Goal: Information Seeking & Learning: Understand process/instructions

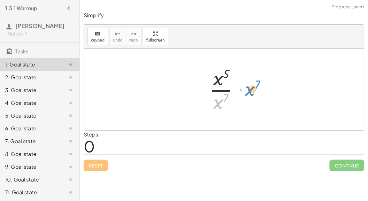
drag, startPoint x: 221, startPoint y: 99, endPoint x: 253, endPoint y: 86, distance: 34.4
drag, startPoint x: 221, startPoint y: 101, endPoint x: 235, endPoint y: 100, distance: 14.1
click at [235, 100] on div at bounding box center [226, 89] width 41 height 49
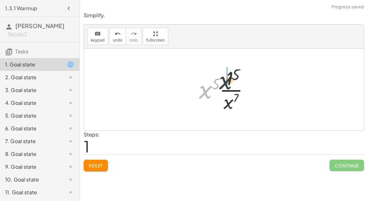
drag, startPoint x: 207, startPoint y: 92, endPoint x: 229, endPoint y: 81, distance: 24.9
click at [229, 81] on div at bounding box center [227, 89] width 62 height 49
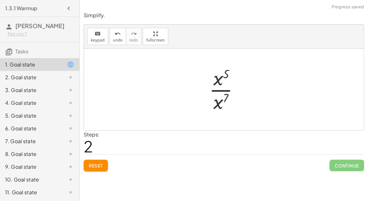
click at [102, 165] on span "Reset" at bounding box center [96, 166] width 14 height 6
drag, startPoint x: 225, startPoint y: 97, endPoint x: 235, endPoint y: 97, distance: 10.2
click at [235, 97] on div at bounding box center [226, 89] width 41 height 49
click at [227, 96] on div at bounding box center [226, 89] width 41 height 49
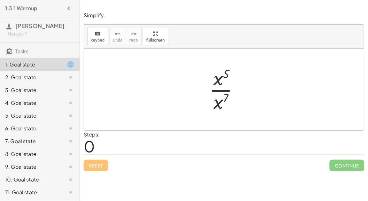
click at [221, 88] on div at bounding box center [226, 89] width 41 height 49
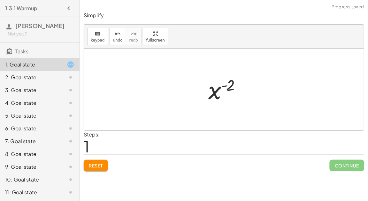
click at [230, 85] on div at bounding box center [226, 90] width 43 height 32
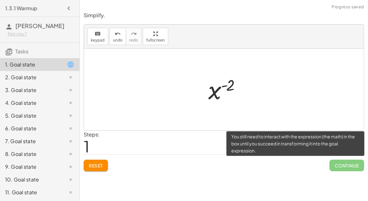
click at [348, 163] on span "Continue" at bounding box center [347, 165] width 34 height 11
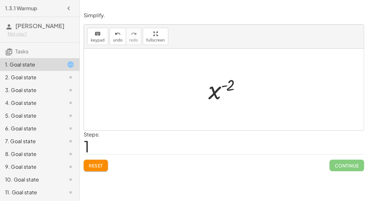
click at [222, 88] on div at bounding box center [226, 90] width 43 height 32
click at [211, 91] on div at bounding box center [226, 90] width 43 height 32
click at [85, 169] on button "Reset" at bounding box center [96, 165] width 24 height 11
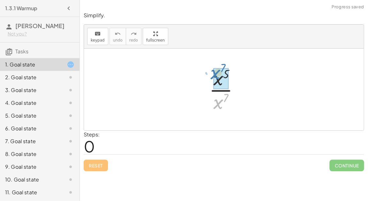
drag, startPoint x: 221, startPoint y: 102, endPoint x: 222, endPoint y: 75, distance: 26.2
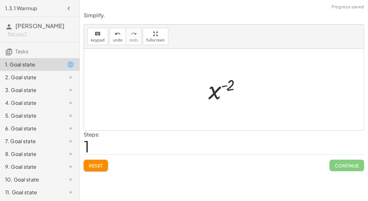
click at [92, 167] on span "Reset" at bounding box center [96, 166] width 14 height 6
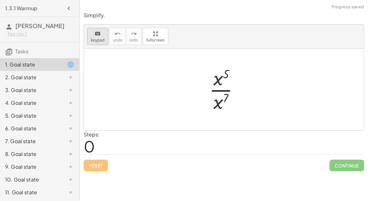
click at [97, 38] on span "keypad" at bounding box center [98, 40] width 14 height 4
click at [101, 42] on button "keyboard keypad" at bounding box center [97, 36] width 21 height 17
click at [101, 43] on button "keyboard keypad" at bounding box center [97, 36] width 21 height 17
click at [222, 92] on div at bounding box center [226, 89] width 41 height 49
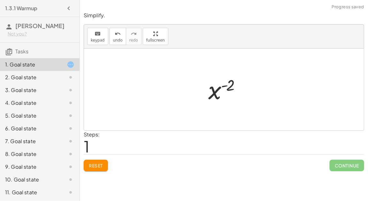
click at [98, 160] on button "Reset" at bounding box center [96, 165] width 24 height 11
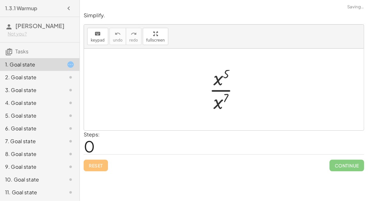
click at [217, 90] on div at bounding box center [226, 89] width 41 height 49
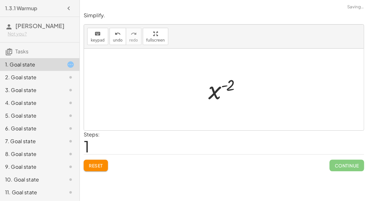
click at [101, 161] on button "Reset" at bounding box center [96, 165] width 24 height 11
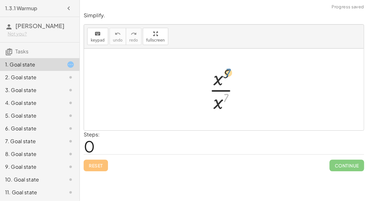
drag, startPoint x: 226, startPoint y: 96, endPoint x: 228, endPoint y: 72, distance: 24.7
click at [228, 72] on div at bounding box center [226, 89] width 41 height 49
drag, startPoint x: 226, startPoint y: 73, endPoint x: 225, endPoint y: 95, distance: 21.8
click at [225, 95] on div at bounding box center [226, 89] width 41 height 49
click at [226, 98] on div at bounding box center [226, 89] width 41 height 49
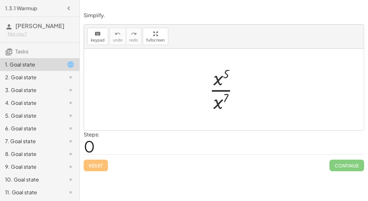
click at [226, 98] on div at bounding box center [226, 89] width 41 height 49
drag, startPoint x: 220, startPoint y: 104, endPoint x: 218, endPoint y: 100, distance: 4.3
click at [218, 100] on div at bounding box center [226, 89] width 41 height 49
drag, startPoint x: 218, startPoint y: 100, endPoint x: 198, endPoint y: 70, distance: 36.1
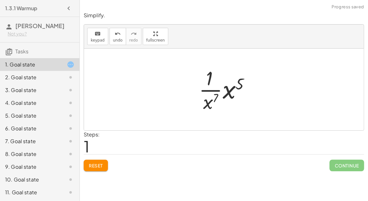
click at [208, 76] on div at bounding box center [227, 89] width 62 height 49
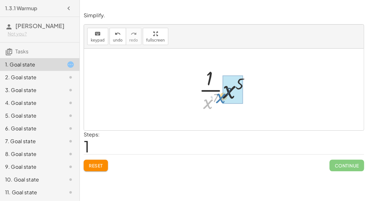
drag, startPoint x: 211, startPoint y: 99, endPoint x: 225, endPoint y: 93, distance: 15.3
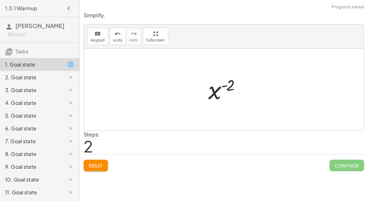
click at [97, 161] on button "Reset" at bounding box center [96, 165] width 24 height 11
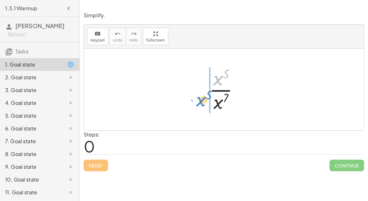
drag, startPoint x: 221, startPoint y: 79, endPoint x: 203, endPoint y: 100, distance: 27.2
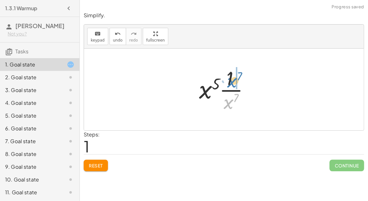
drag, startPoint x: 226, startPoint y: 100, endPoint x: 229, endPoint y: 78, distance: 22.0
click at [229, 78] on div at bounding box center [227, 89] width 62 height 49
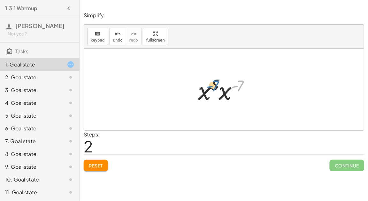
drag, startPoint x: 241, startPoint y: 85, endPoint x: 217, endPoint y: 85, distance: 24.0
click at [217, 85] on div at bounding box center [227, 89] width 64 height 33
click at [221, 95] on div at bounding box center [227, 89] width 64 height 33
click at [224, 84] on div at bounding box center [226, 90] width 59 height 32
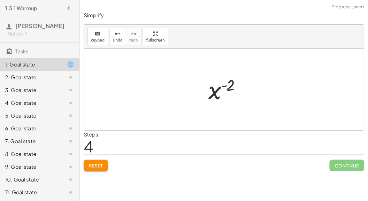
click at [88, 168] on button "Reset" at bounding box center [96, 165] width 24 height 11
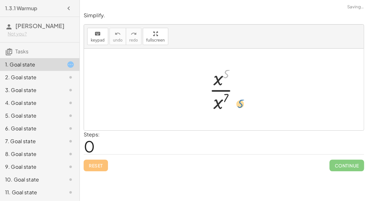
drag, startPoint x: 225, startPoint y: 74, endPoint x: 240, endPoint y: 96, distance: 26.9
click at [240, 96] on div at bounding box center [226, 89] width 41 height 49
click at [214, 78] on div at bounding box center [226, 89] width 41 height 49
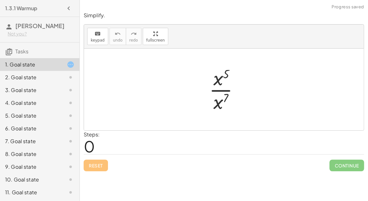
click at [214, 78] on div at bounding box center [226, 89] width 41 height 49
drag, startPoint x: 220, startPoint y: 79, endPoint x: 209, endPoint y: 78, distance: 11.2
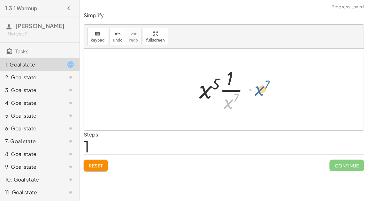
drag, startPoint x: 228, startPoint y: 99, endPoint x: 262, endPoint y: 80, distance: 38.4
drag, startPoint x: 226, startPoint y: 74, endPoint x: 227, endPoint y: 101, distance: 26.9
click at [227, 101] on div at bounding box center [227, 89] width 62 height 49
drag, startPoint x: 227, startPoint y: 101, endPoint x: 232, endPoint y: 71, distance: 30.7
click at [232, 71] on div at bounding box center [227, 89] width 62 height 49
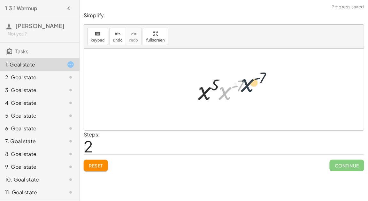
drag, startPoint x: 224, startPoint y: 95, endPoint x: 253, endPoint y: 87, distance: 29.5
click at [253, 87] on div at bounding box center [227, 89] width 64 height 33
drag, startPoint x: 240, startPoint y: 86, endPoint x: 214, endPoint y: 83, distance: 26.1
click at [214, 83] on div at bounding box center [227, 89] width 64 height 33
click at [216, 87] on div at bounding box center [227, 89] width 64 height 33
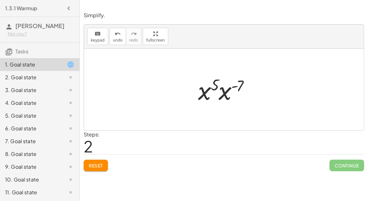
click at [225, 93] on div at bounding box center [227, 89] width 64 height 33
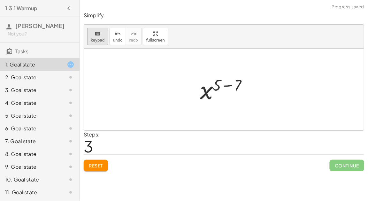
click at [104, 39] on button "keyboard keypad" at bounding box center [97, 36] width 21 height 17
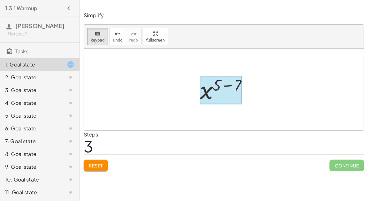
drag, startPoint x: 200, startPoint y: 82, endPoint x: 208, endPoint y: 88, distance: 10.1
click at [208, 88] on div at bounding box center [221, 90] width 42 height 28
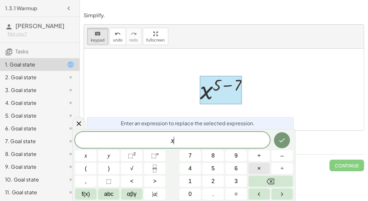
click at [263, 166] on button "×" at bounding box center [259, 168] width 21 height 11
click at [256, 168] on button "×" at bounding box center [259, 168] width 21 height 11
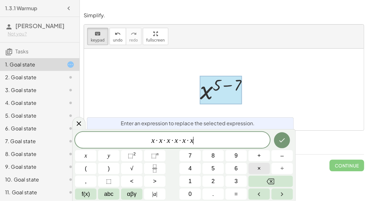
click at [256, 168] on button "×" at bounding box center [259, 168] width 21 height 11
click at [257, 169] on button "×" at bounding box center [259, 168] width 21 height 11
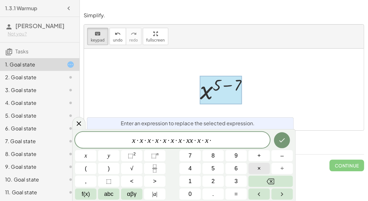
click at [257, 169] on button "×" at bounding box center [259, 168] width 21 height 11
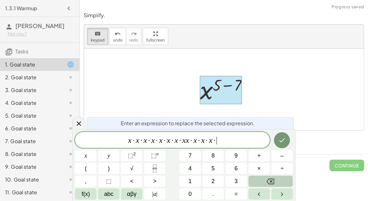
click at [267, 184] on icon "Backspace" at bounding box center [271, 182] width 8 height 8
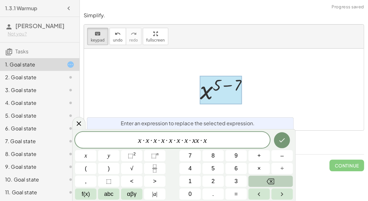
click at [267, 184] on icon "Backspace" at bounding box center [271, 182] width 8 height 8
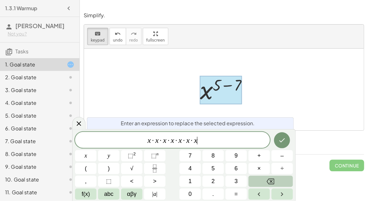
click at [267, 184] on icon "Backspace" at bounding box center [271, 182] width 8 height 8
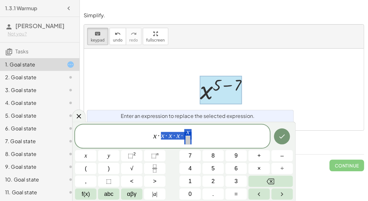
drag, startPoint x: 190, startPoint y: 132, endPoint x: 157, endPoint y: 137, distance: 33.8
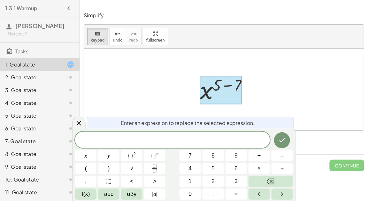
click at [224, 83] on div at bounding box center [221, 90] width 42 height 28
click at [280, 140] on icon "Done" at bounding box center [282, 140] width 8 height 8
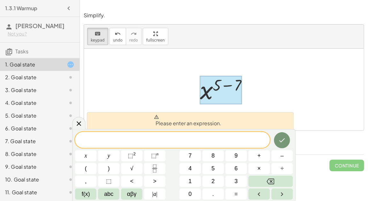
click at [226, 82] on div at bounding box center [221, 90] width 42 height 28
click at [74, 120] on div at bounding box center [78, 123] width 13 height 12
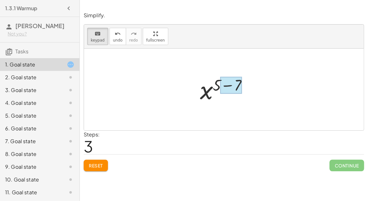
click at [225, 85] on div at bounding box center [230, 85] width 21 height 17
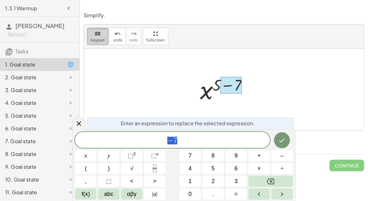
click at [102, 33] on div "keyboard" at bounding box center [98, 34] width 14 height 8
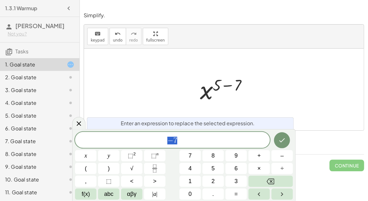
click at [223, 83] on div at bounding box center [226, 90] width 59 height 32
click at [284, 139] on icon "Done" at bounding box center [283, 140] width 6 height 4
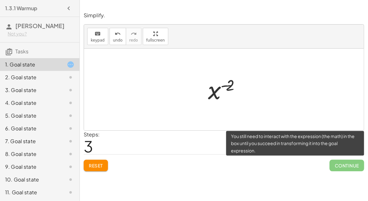
click at [334, 163] on span "Continue" at bounding box center [347, 165] width 34 height 11
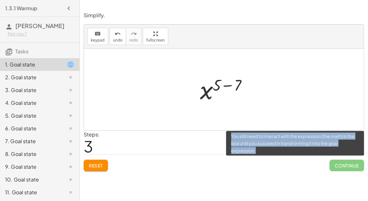
click at [334, 163] on span "Continue" at bounding box center [347, 165] width 34 height 11
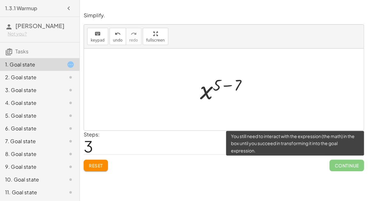
click at [334, 163] on span "Continue" at bounding box center [347, 165] width 34 height 11
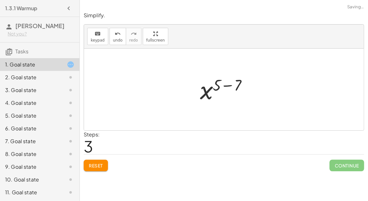
click at [100, 163] on span "Reset" at bounding box center [96, 166] width 14 height 6
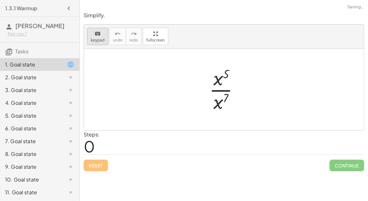
click at [95, 36] on icon "keyboard" at bounding box center [98, 34] width 6 height 8
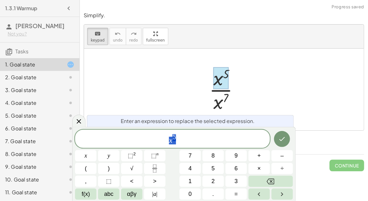
click at [180, 141] on span "x 5" at bounding box center [172, 139] width 195 height 11
click at [222, 99] on div at bounding box center [226, 89] width 41 height 49
click at [77, 123] on icon at bounding box center [79, 121] width 4 height 4
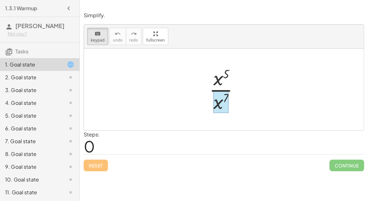
click at [220, 100] on div at bounding box center [220, 102] width 15 height 22
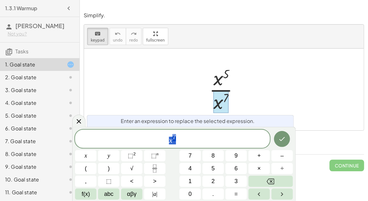
click at [177, 136] on span "x 7" at bounding box center [172, 139] width 195 height 11
click at [262, 169] on button "×" at bounding box center [259, 168] width 21 height 11
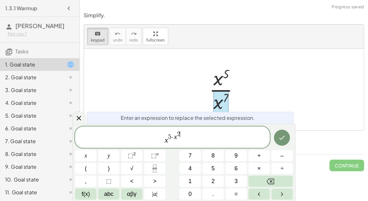
click at [174, 137] on var "x" at bounding box center [175, 137] width 3 height 8
drag, startPoint x: 178, startPoint y: 131, endPoint x: 173, endPoint y: 138, distance: 8.5
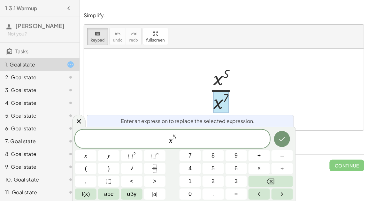
click at [179, 141] on span "x 5 ​" at bounding box center [172, 139] width 195 height 11
click at [283, 143] on button "Done" at bounding box center [282, 139] width 16 height 16
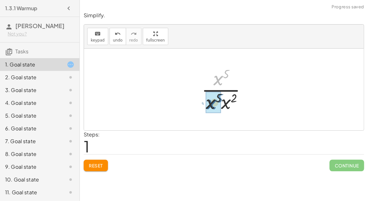
drag, startPoint x: 218, startPoint y: 79, endPoint x: 211, endPoint y: 103, distance: 25.2
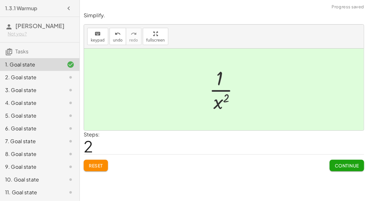
click at [347, 167] on button "Continue" at bounding box center [347, 165] width 34 height 11
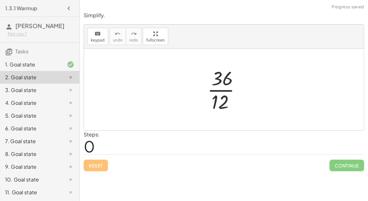
click at [226, 93] on div at bounding box center [226, 89] width 45 height 49
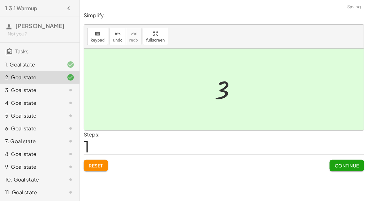
click at [338, 164] on span "Continue" at bounding box center [347, 166] width 24 height 6
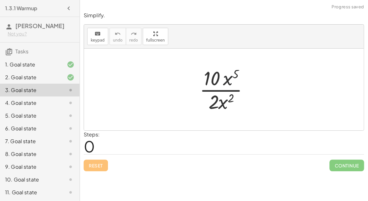
click at [229, 81] on div at bounding box center [226, 89] width 60 height 49
click at [217, 80] on div at bounding box center [226, 89] width 60 height 49
drag, startPoint x: 217, startPoint y: 80, endPoint x: 215, endPoint y: 106, distance: 26.9
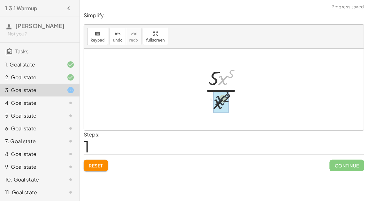
drag, startPoint x: 223, startPoint y: 80, endPoint x: 220, endPoint y: 104, distance: 23.5
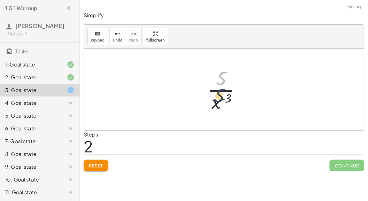
drag, startPoint x: 220, startPoint y: 82, endPoint x: 218, endPoint y: 99, distance: 17.7
click at [218, 99] on div at bounding box center [226, 89] width 45 height 49
drag, startPoint x: 217, startPoint y: 103, endPoint x: 224, endPoint y: 77, distance: 27.1
click at [224, 77] on div at bounding box center [226, 89] width 45 height 49
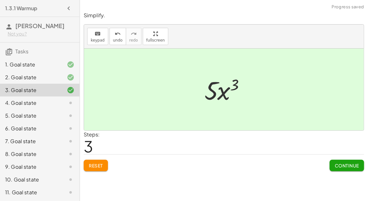
click at [346, 165] on span "Continue" at bounding box center [347, 166] width 24 height 6
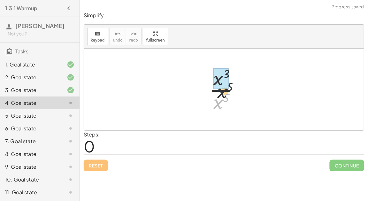
drag, startPoint x: 214, startPoint y: 99, endPoint x: 218, endPoint y: 73, distance: 26.3
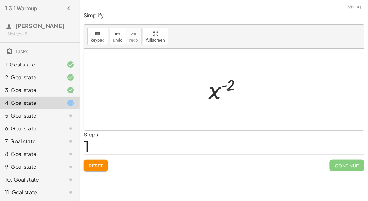
click at [98, 160] on button "Reset" at bounding box center [96, 165] width 24 height 11
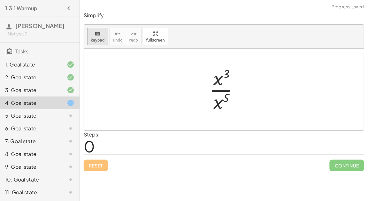
click at [93, 38] on span "keypad" at bounding box center [98, 40] width 14 height 4
click at [221, 101] on div at bounding box center [220, 102] width 15 height 22
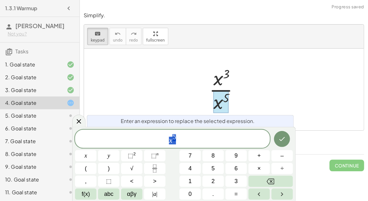
click at [178, 142] on span "x 5" at bounding box center [172, 139] width 195 height 11
click at [175, 137] on span "5" at bounding box center [174, 137] width 4 height 7
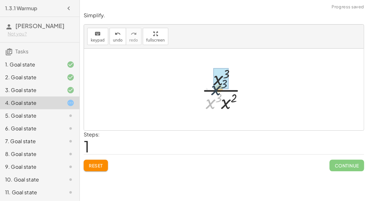
drag, startPoint x: 212, startPoint y: 99, endPoint x: 219, endPoint y: 81, distance: 18.9
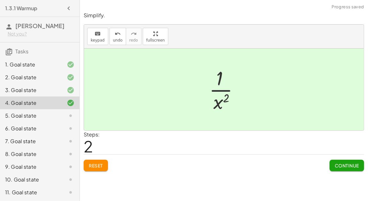
click at [337, 166] on span "Continue" at bounding box center [347, 166] width 24 height 6
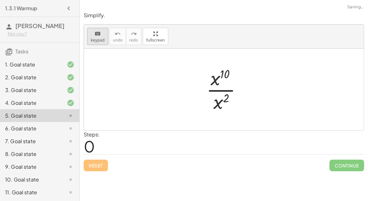
click at [90, 37] on button "keyboard keypad" at bounding box center [97, 36] width 21 height 17
click at [224, 82] on div at bounding box center [221, 78] width 21 height 22
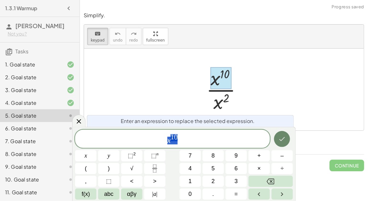
click at [279, 137] on icon "Done" at bounding box center [282, 139] width 8 height 8
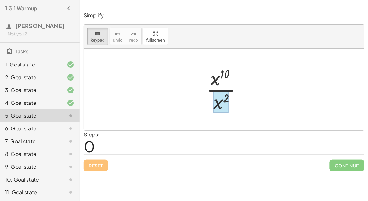
drag, startPoint x: 215, startPoint y: 81, endPoint x: 219, endPoint y: 101, distance: 20.2
click at [198, 83] on div "· x 10 · x 2" at bounding box center [224, 89] width 55 height 52
drag, startPoint x: 220, startPoint y: 77, endPoint x: 220, endPoint y: 100, distance: 22.4
click at [220, 100] on div at bounding box center [220, 102] width 15 height 22
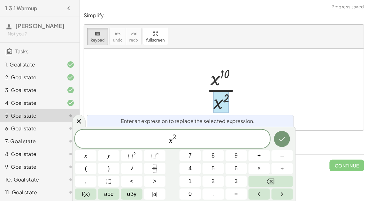
click at [221, 103] on div at bounding box center [220, 102] width 15 height 22
drag, startPoint x: 221, startPoint y: 103, endPoint x: 218, endPoint y: 72, distance: 31.1
click at [221, 90] on div "· x 10 · x 2" at bounding box center [221, 90] width 0 height 0
click at [277, 141] on button "Done" at bounding box center [282, 139] width 16 height 16
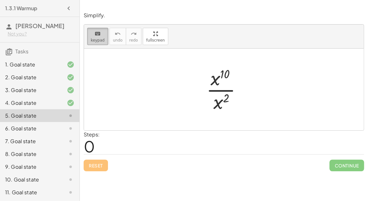
click at [101, 42] on span "keypad" at bounding box center [98, 40] width 14 height 4
drag, startPoint x: 223, startPoint y: 96, endPoint x: 222, endPoint y: 75, distance: 20.5
click at [222, 75] on div at bounding box center [226, 89] width 47 height 49
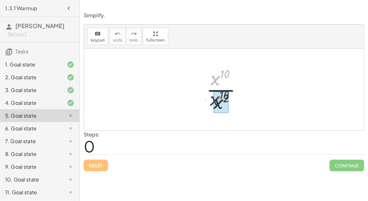
drag, startPoint x: 219, startPoint y: 79, endPoint x: 220, endPoint y: 107, distance: 27.8
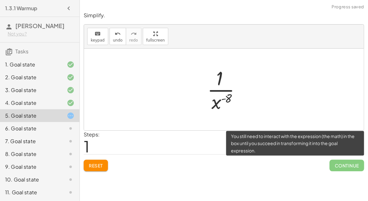
click at [340, 167] on span "Continue" at bounding box center [347, 165] width 34 height 11
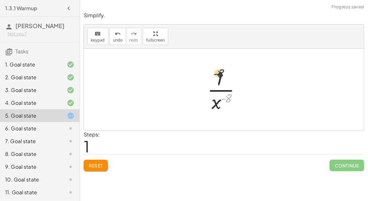
drag, startPoint x: 228, startPoint y: 99, endPoint x: 219, endPoint y: 73, distance: 27.8
click at [219, 73] on div at bounding box center [226, 89] width 45 height 49
click at [103, 163] on button "Reset" at bounding box center [96, 165] width 24 height 11
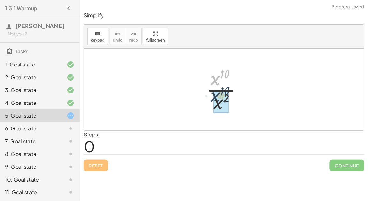
drag, startPoint x: 219, startPoint y: 79, endPoint x: 219, endPoint y: 101, distance: 22.1
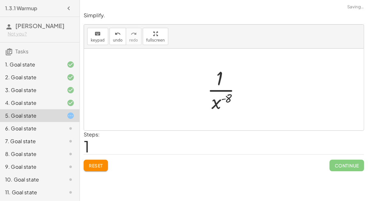
click at [91, 169] on button "Reset" at bounding box center [96, 165] width 24 height 11
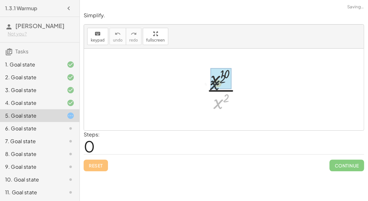
drag, startPoint x: 219, startPoint y: 108, endPoint x: 216, endPoint y: 82, distance: 25.8
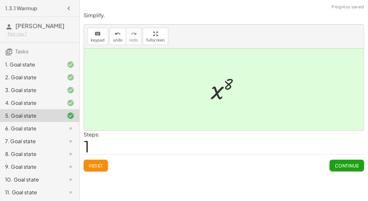
click at [350, 163] on span "Continue" at bounding box center [347, 166] width 24 height 6
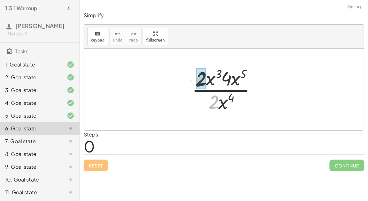
drag, startPoint x: 216, startPoint y: 103, endPoint x: 203, endPoint y: 81, distance: 26.4
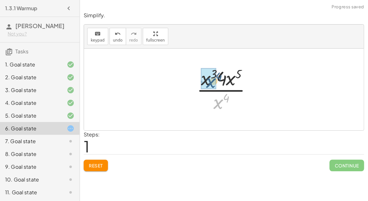
drag, startPoint x: 218, startPoint y: 107, endPoint x: 210, endPoint y: 85, distance: 23.3
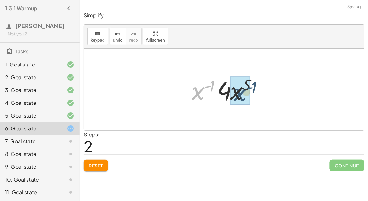
drag, startPoint x: 208, startPoint y: 88, endPoint x: 251, endPoint y: 89, distance: 43.1
click at [251, 89] on div at bounding box center [226, 89] width 76 height 33
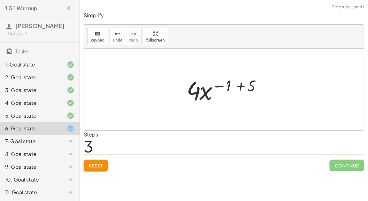
click at [239, 89] on div at bounding box center [226, 89] width 86 height 33
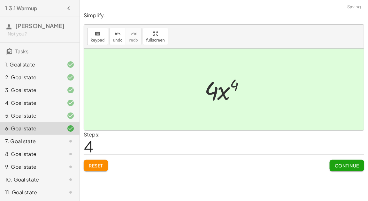
click at [341, 164] on span "Continue" at bounding box center [347, 166] width 24 height 6
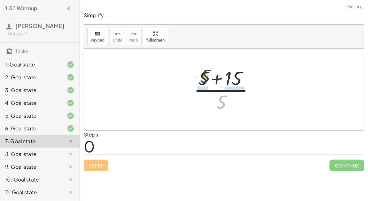
drag, startPoint x: 223, startPoint y: 108, endPoint x: 206, endPoint y: 82, distance: 31.3
click at [206, 82] on div at bounding box center [227, 89] width 72 height 49
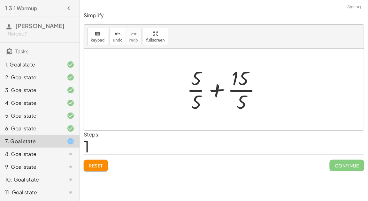
click at [235, 103] on div at bounding box center [227, 89] width 86 height 49
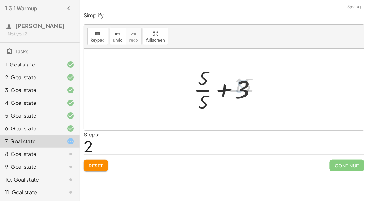
click at [202, 100] on div at bounding box center [226, 89] width 71 height 49
click at [219, 98] on div at bounding box center [227, 89] width 66 height 33
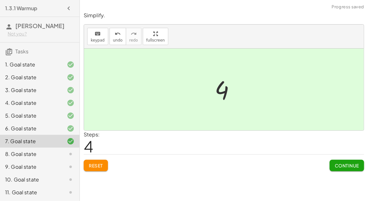
click at [96, 165] on span "Reset" at bounding box center [96, 166] width 14 height 6
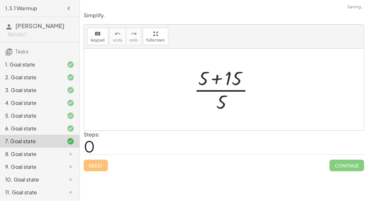
click at [234, 79] on div at bounding box center [227, 89] width 72 height 49
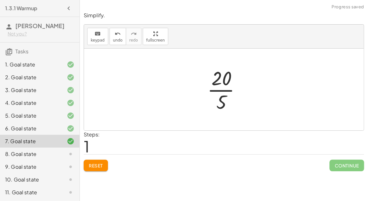
click at [98, 167] on button "Reset" at bounding box center [96, 165] width 24 height 11
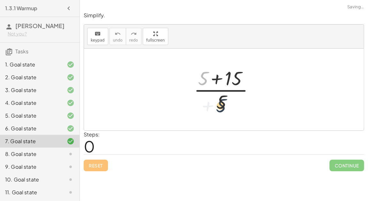
drag, startPoint x: 204, startPoint y: 77, endPoint x: 222, endPoint y: 105, distance: 33.4
click at [222, 105] on div at bounding box center [227, 89] width 72 height 49
click at [218, 80] on div at bounding box center [227, 89] width 72 height 49
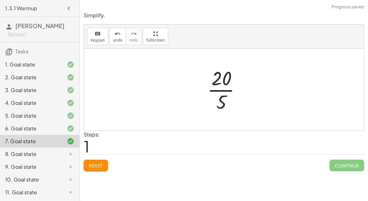
click at [218, 102] on div at bounding box center [226, 89] width 45 height 49
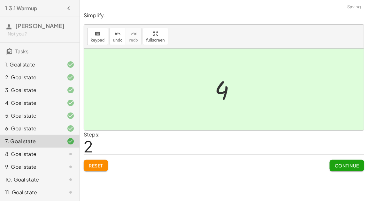
click at [339, 163] on span "Continue" at bounding box center [347, 166] width 24 height 6
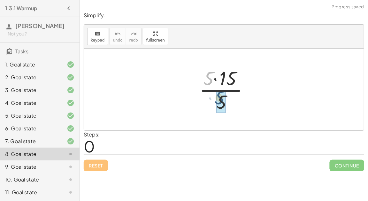
drag, startPoint x: 209, startPoint y: 81, endPoint x: 220, endPoint y: 101, distance: 22.5
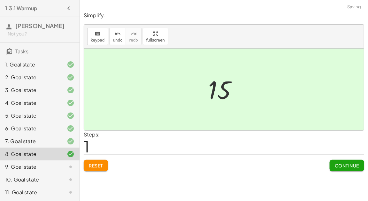
click at [338, 165] on span "Continue" at bounding box center [347, 166] width 24 height 6
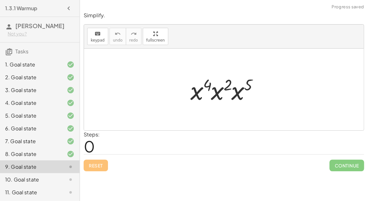
click at [212, 95] on div at bounding box center [226, 89] width 79 height 33
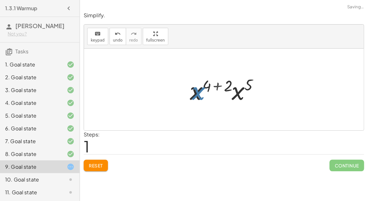
click at [200, 91] on div at bounding box center [227, 89] width 80 height 33
click at [237, 94] on div at bounding box center [227, 89] width 80 height 33
click at [218, 84] on div at bounding box center [226, 90] width 81 height 32
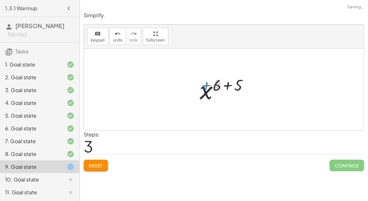
click at [227, 87] on div at bounding box center [226, 90] width 59 height 32
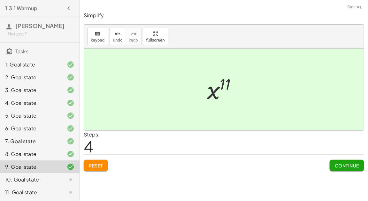
click at [334, 169] on button "Continue" at bounding box center [347, 165] width 34 height 11
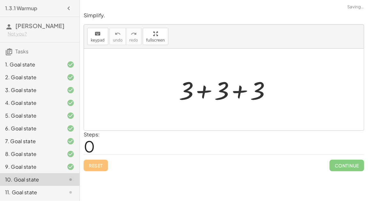
click at [239, 91] on div at bounding box center [227, 89] width 102 height 33
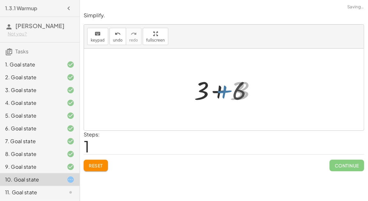
click at [211, 92] on div at bounding box center [227, 89] width 66 height 33
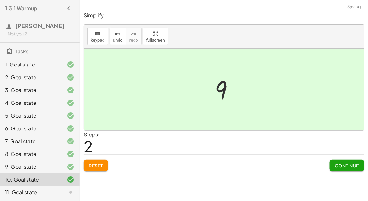
click at [335, 166] on span "Continue" at bounding box center [347, 166] width 24 height 6
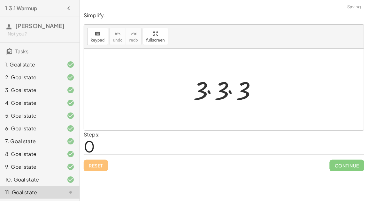
click at [237, 89] on div at bounding box center [226, 89] width 73 height 33
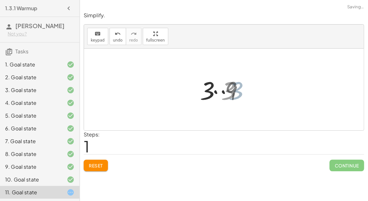
click at [210, 89] on div at bounding box center [227, 89] width 52 height 33
click at [226, 91] on div at bounding box center [227, 89] width 52 height 33
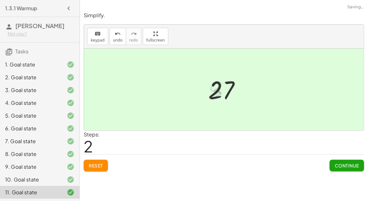
click at [354, 166] on span "Continue" at bounding box center [347, 166] width 24 height 6
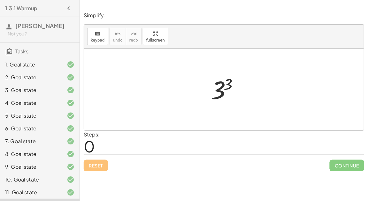
click at [231, 88] on div at bounding box center [227, 90] width 38 height 32
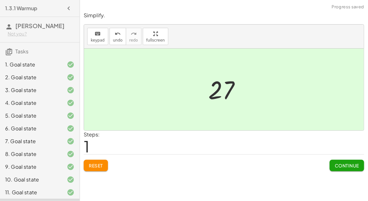
click at [337, 164] on span "Continue" at bounding box center [347, 166] width 24 height 6
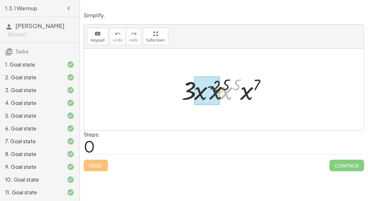
drag, startPoint x: 226, startPoint y: 94, endPoint x: 207, endPoint y: 94, distance: 19.8
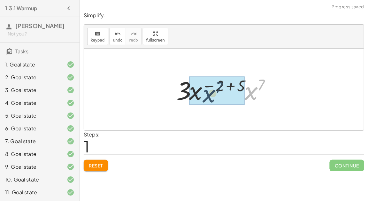
drag, startPoint x: 250, startPoint y: 94, endPoint x: 206, endPoint y: 97, distance: 44.2
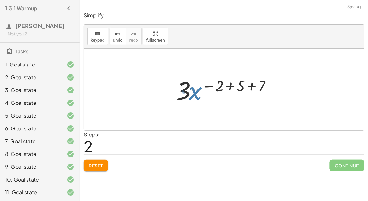
click at [221, 86] on div at bounding box center [226, 89] width 107 height 33
click at [238, 88] on div at bounding box center [226, 89] width 107 height 33
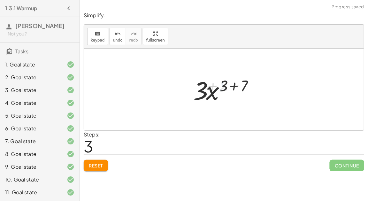
click at [242, 87] on div at bounding box center [226, 89] width 72 height 33
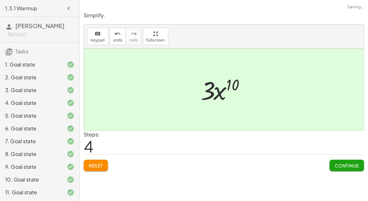
click at [342, 169] on button "Continue" at bounding box center [347, 165] width 34 height 11
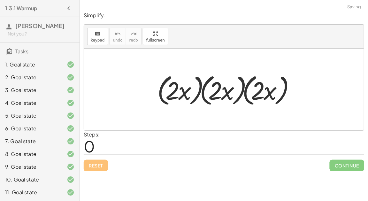
click at [185, 97] on div at bounding box center [226, 89] width 145 height 37
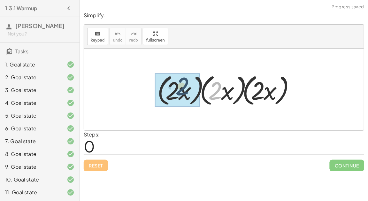
drag, startPoint x: 219, startPoint y: 95, endPoint x: 185, endPoint y: 90, distance: 33.9
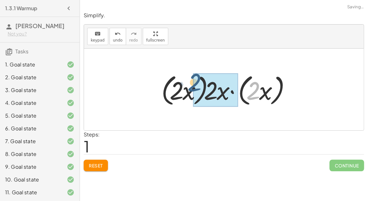
drag, startPoint x: 249, startPoint y: 97, endPoint x: 183, endPoint y: 92, distance: 66.1
click at [183, 92] on div at bounding box center [226, 89] width 137 height 37
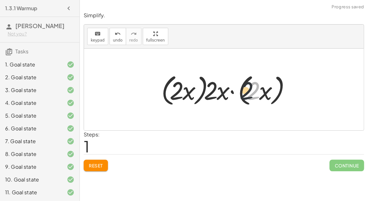
drag, startPoint x: 257, startPoint y: 90, endPoint x: 241, endPoint y: 90, distance: 15.3
click at [241, 90] on div at bounding box center [226, 89] width 137 height 37
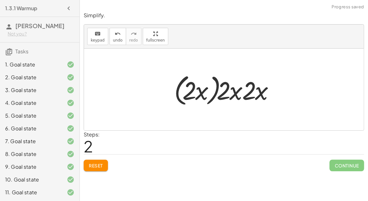
click at [242, 92] on div at bounding box center [226, 89] width 111 height 37
drag, startPoint x: 255, startPoint y: 92, endPoint x: 229, endPoint y: 92, distance: 25.2
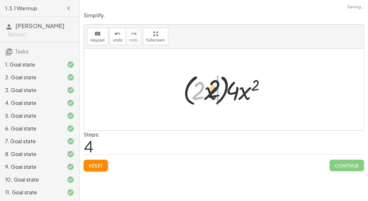
drag, startPoint x: 193, startPoint y: 90, endPoint x: 231, endPoint y: 90, distance: 37.7
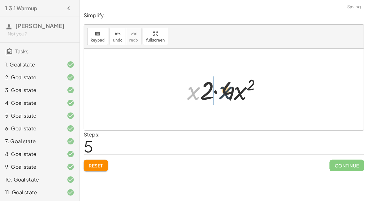
drag, startPoint x: 199, startPoint y: 92, endPoint x: 233, endPoint y: 91, distance: 33.2
click at [233, 91] on div at bounding box center [226, 89] width 85 height 33
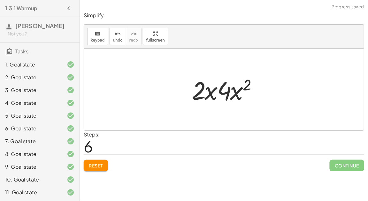
click at [97, 166] on div "Simplify. keyboard keypad undo undo redo redo fullscreen · ( · 2 · x ) · ( · 2 …" at bounding box center [224, 91] width 288 height 167
click at [97, 166] on span "Reset" at bounding box center [96, 166] width 14 height 6
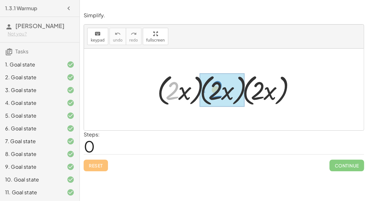
drag, startPoint x: 173, startPoint y: 90, endPoint x: 218, endPoint y: 89, distance: 44.4
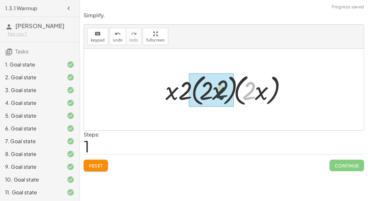
drag, startPoint x: 248, startPoint y: 90, endPoint x: 207, endPoint y: 90, distance: 41.2
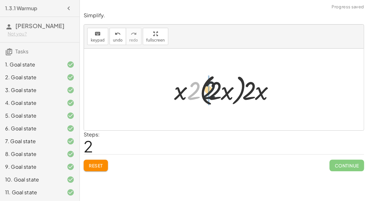
drag, startPoint x: 189, startPoint y: 89, endPoint x: 226, endPoint y: 86, distance: 36.6
click at [226, 86] on div at bounding box center [226, 89] width 111 height 37
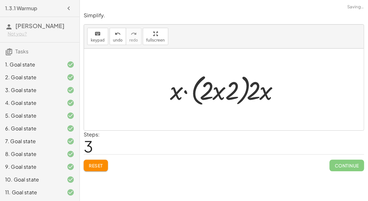
click at [205, 90] on div at bounding box center [227, 89] width 120 height 37
click at [219, 93] on div at bounding box center [227, 89] width 120 height 37
click at [103, 160] on button "Reset" at bounding box center [96, 165] width 24 height 11
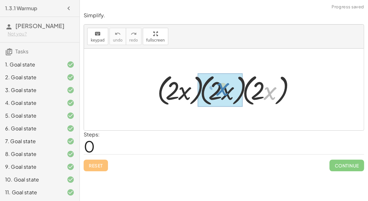
drag, startPoint x: 264, startPoint y: 89, endPoint x: 216, endPoint y: 85, distance: 47.4
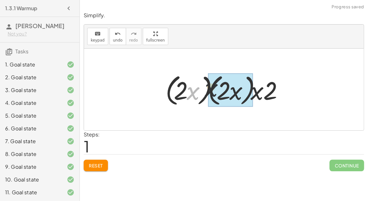
drag, startPoint x: 191, startPoint y: 90, endPoint x: 218, endPoint y: 87, distance: 27.7
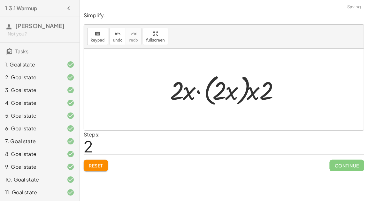
click at [94, 165] on span "Reset" at bounding box center [96, 166] width 14 height 6
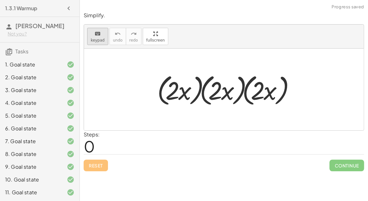
click at [98, 39] on span "keypad" at bounding box center [98, 40] width 14 height 4
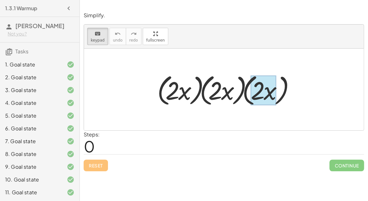
drag, startPoint x: 152, startPoint y: 88, endPoint x: 271, endPoint y: 92, distance: 118.9
click at [271, 92] on div "· ( · 2 · x ) · ( · 2 · x ) · ( · 2 · x )" at bounding box center [224, 90] width 153 height 40
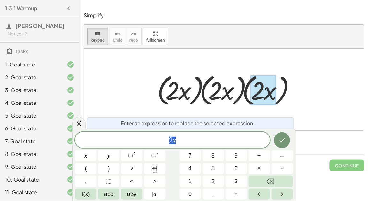
click at [164, 92] on div at bounding box center [226, 89] width 145 height 37
click at [150, 90] on div "· ( · 2 · x ) · ( · 2 · x ) · ( · 2 · x )" at bounding box center [224, 90] width 153 height 40
drag, startPoint x: 144, startPoint y: 73, endPoint x: 268, endPoint y: 94, distance: 126.0
click at [268, 94] on div "· ( · 2 · x ) · ( · 2 · x ) · ( · 2 · x )" at bounding box center [224, 90] width 280 height 82
click at [222, 92] on div at bounding box center [226, 89] width 145 height 37
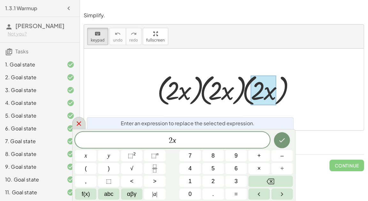
click at [73, 124] on div at bounding box center [78, 123] width 13 height 12
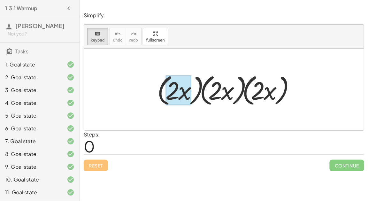
drag, startPoint x: 145, startPoint y: 64, endPoint x: 190, endPoint y: 92, distance: 53.4
click at [185, 92] on div "· ( · 2 · x ) · ( · 2 · x ) · ( · 2 · x )" at bounding box center [224, 90] width 280 height 82
click at [141, 86] on div at bounding box center [224, 90] width 280 height 82
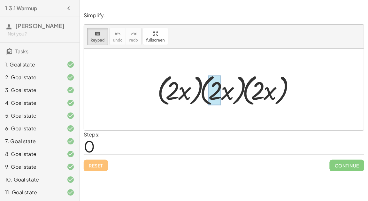
drag, startPoint x: 166, startPoint y: 84, endPoint x: 214, endPoint y: 87, distance: 48.0
click at [143, 40] on div "keyboard keypad undo undo redo redo fullscreen · ( · 2 · x ) · ( · 2 · x ) · ( …" at bounding box center [224, 78] width 280 height 106
click at [107, 37] on div "keyboard keypad undo [PERSON_NAME] redo fullscreen Toggle fullscreen mode" at bounding box center [224, 37] width 280 height 24
click at [91, 39] on span "keypad" at bounding box center [98, 40] width 14 height 4
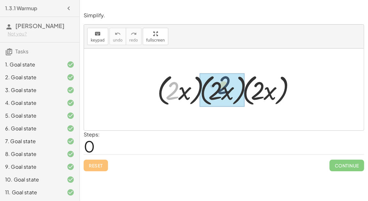
drag, startPoint x: 175, startPoint y: 92, endPoint x: 227, endPoint y: 87, distance: 52.1
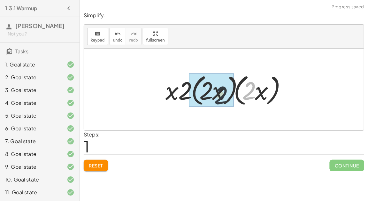
drag, startPoint x: 246, startPoint y: 92, endPoint x: 215, endPoint y: 96, distance: 31.9
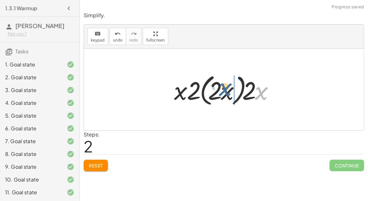
drag, startPoint x: 260, startPoint y: 98, endPoint x: 223, endPoint y: 97, distance: 37.1
click at [223, 97] on div at bounding box center [226, 89] width 111 height 37
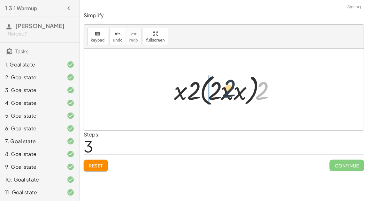
drag, startPoint x: 260, startPoint y: 92, endPoint x: 214, endPoint y: 97, distance: 46.5
click at [214, 97] on div at bounding box center [226, 89] width 111 height 37
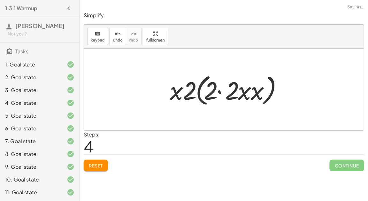
click at [182, 90] on div at bounding box center [227, 89] width 120 height 37
drag, startPoint x: 182, startPoint y: 90, endPoint x: 242, endPoint y: 88, distance: 59.5
click at [242, 88] on div at bounding box center [227, 89] width 120 height 37
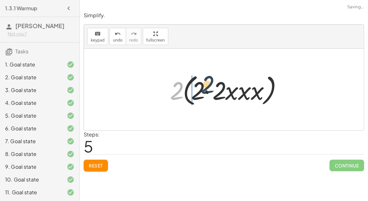
drag, startPoint x: 173, startPoint y: 88, endPoint x: 206, endPoint y: 83, distance: 33.0
click at [206, 83] on div at bounding box center [227, 89] width 120 height 37
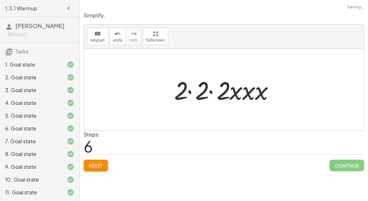
click at [200, 89] on div at bounding box center [226, 89] width 111 height 33
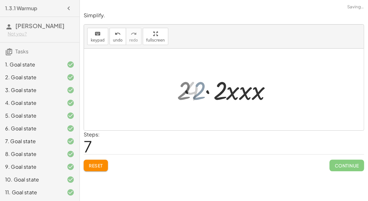
click at [208, 91] on div at bounding box center [226, 89] width 90 height 33
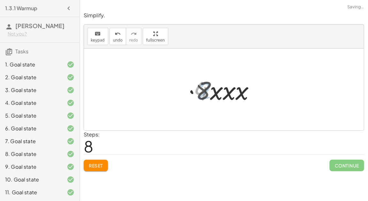
click at [212, 94] on div at bounding box center [226, 89] width 69 height 33
click at [219, 95] on div at bounding box center [226, 89] width 69 height 33
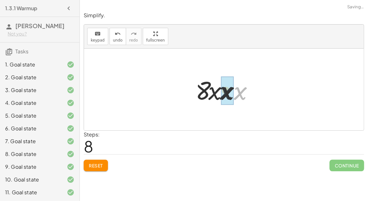
drag, startPoint x: 234, startPoint y: 90, endPoint x: 219, endPoint y: 89, distance: 15.0
click at [219, 89] on div at bounding box center [226, 89] width 69 height 33
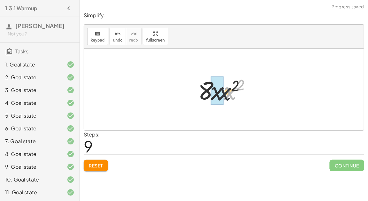
drag, startPoint x: 227, startPoint y: 90, endPoint x: 218, endPoint y: 91, distance: 9.6
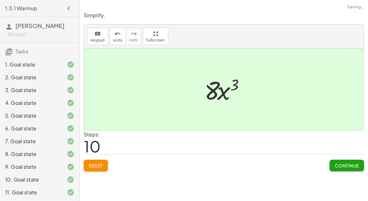
click at [347, 167] on span "Continue" at bounding box center [347, 166] width 24 height 6
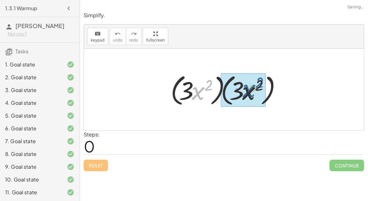
drag, startPoint x: 195, startPoint y: 90, endPoint x: 247, endPoint y: 88, distance: 51.8
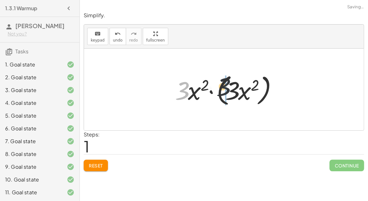
drag, startPoint x: 181, startPoint y: 87, endPoint x: 228, endPoint y: 84, distance: 46.4
click at [228, 84] on div at bounding box center [227, 89] width 110 height 37
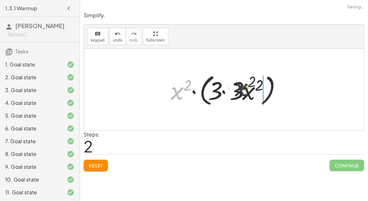
drag, startPoint x: 180, startPoint y: 90, endPoint x: 249, endPoint y: 88, distance: 69.0
click at [249, 88] on div at bounding box center [226, 89] width 118 height 37
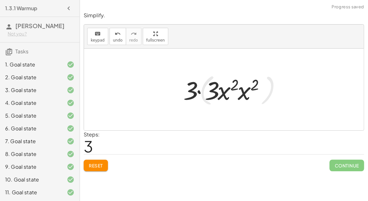
click at [196, 93] on div at bounding box center [226, 89] width 93 height 33
click at [222, 91] on div at bounding box center [226, 89] width 93 height 33
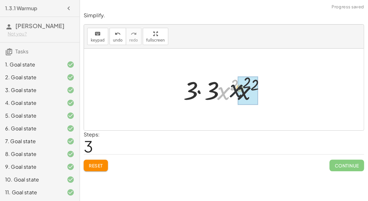
drag, startPoint x: 222, startPoint y: 91, endPoint x: 242, endPoint y: 89, distance: 20.2
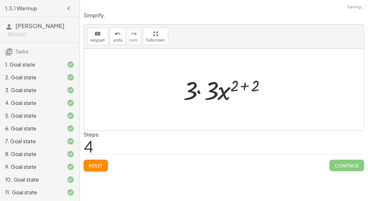
click at [201, 91] on div at bounding box center [227, 89] width 94 height 33
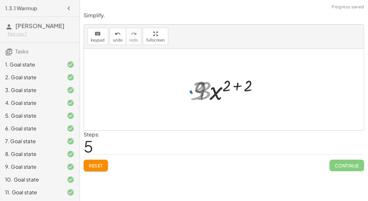
click at [201, 91] on div at bounding box center [226, 89] width 72 height 33
click at [224, 84] on div at bounding box center [226, 89] width 72 height 33
click at [233, 85] on div at bounding box center [226, 89] width 72 height 33
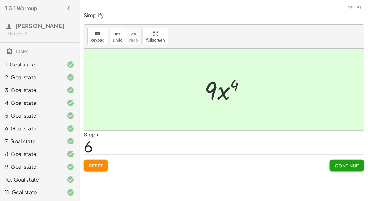
click at [341, 164] on span "Continue" at bounding box center [347, 166] width 24 height 6
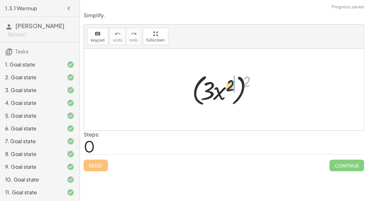
drag, startPoint x: 246, startPoint y: 82, endPoint x: 227, endPoint y: 87, distance: 18.8
click at [227, 87] on div at bounding box center [226, 89] width 75 height 37
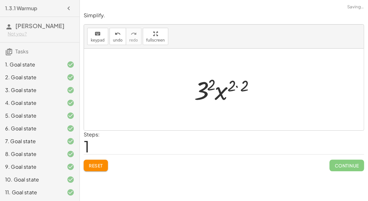
click at [209, 88] on div at bounding box center [226, 89] width 71 height 33
click at [223, 88] on div at bounding box center [227, 89] width 64 height 33
click at [230, 86] on div at bounding box center [227, 89] width 64 height 33
click at [237, 85] on div at bounding box center [227, 89] width 64 height 33
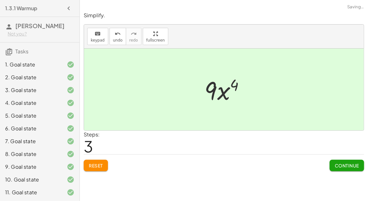
click at [339, 165] on span "Continue" at bounding box center [347, 166] width 24 height 6
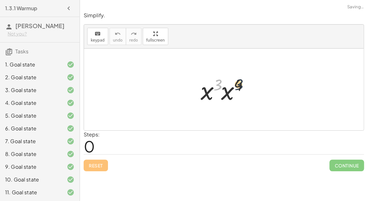
drag, startPoint x: 215, startPoint y: 88, endPoint x: 237, endPoint y: 87, distance: 22.7
click at [237, 87] on div at bounding box center [226, 89] width 58 height 33
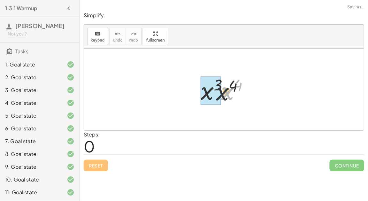
drag, startPoint x: 224, startPoint y: 93, endPoint x: 214, endPoint y: 94, distance: 9.9
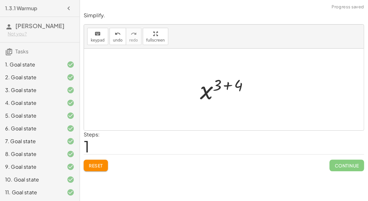
click at [228, 88] on div at bounding box center [226, 90] width 59 height 32
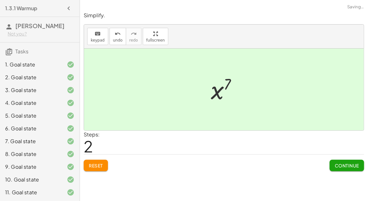
click at [356, 163] on span "Continue" at bounding box center [347, 166] width 24 height 6
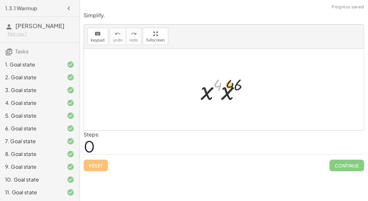
drag, startPoint x: 218, startPoint y: 81, endPoint x: 235, endPoint y: 81, distance: 16.9
click at [235, 81] on div at bounding box center [226, 89] width 58 height 33
click at [212, 82] on div at bounding box center [226, 89] width 58 height 33
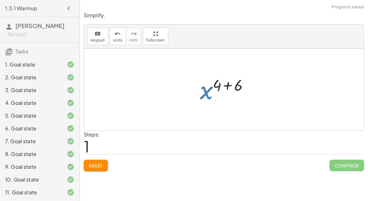
click at [226, 85] on div at bounding box center [226, 90] width 59 height 32
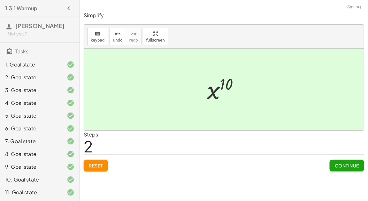
click at [339, 164] on span "Continue" at bounding box center [347, 166] width 24 height 6
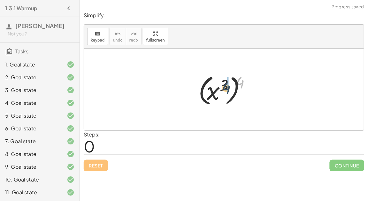
drag, startPoint x: 240, startPoint y: 80, endPoint x: 226, endPoint y: 86, distance: 15.6
click at [226, 86] on div at bounding box center [226, 89] width 63 height 35
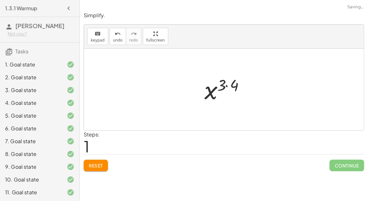
click at [226, 85] on div at bounding box center [226, 90] width 51 height 32
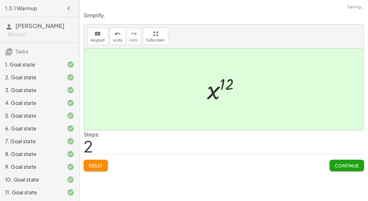
click at [346, 165] on span "Continue" at bounding box center [347, 166] width 24 height 6
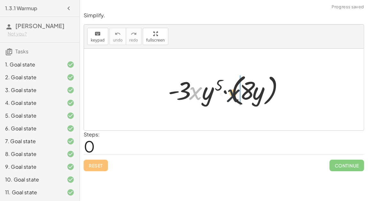
drag, startPoint x: 193, startPoint y: 89, endPoint x: 249, endPoint y: 93, distance: 56.0
click at [249, 93] on div at bounding box center [226, 89] width 123 height 37
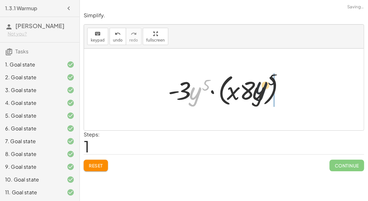
drag, startPoint x: 195, startPoint y: 91, endPoint x: 280, endPoint y: 88, distance: 85.3
click at [280, 88] on div at bounding box center [226, 89] width 123 height 37
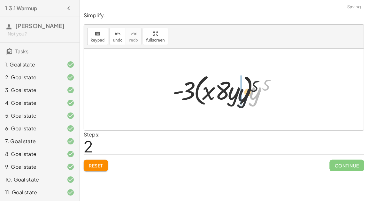
drag, startPoint x: 262, startPoint y: 89, endPoint x: 243, endPoint y: 89, distance: 18.5
click at [243, 89] on div at bounding box center [226, 89] width 115 height 37
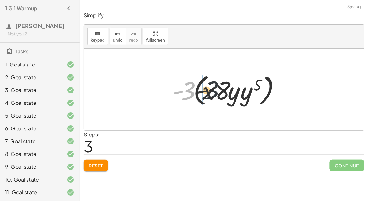
drag, startPoint x: 182, startPoint y: 91, endPoint x: 219, endPoint y: 91, distance: 36.4
click at [219, 91] on div at bounding box center [226, 89] width 115 height 37
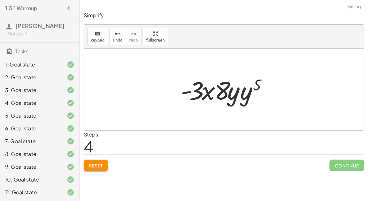
click at [224, 93] on div at bounding box center [227, 89] width 98 height 33
click at [238, 95] on div at bounding box center [227, 89] width 98 height 33
drag, startPoint x: 246, startPoint y: 95, endPoint x: 231, endPoint y: 96, distance: 15.4
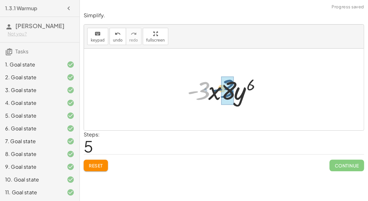
drag, startPoint x: 203, startPoint y: 88, endPoint x: 229, endPoint y: 86, distance: 26.6
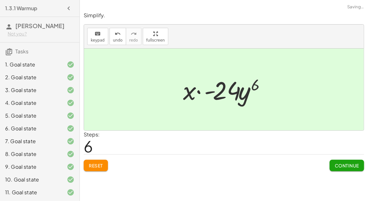
click at [219, 91] on div at bounding box center [226, 89] width 93 height 33
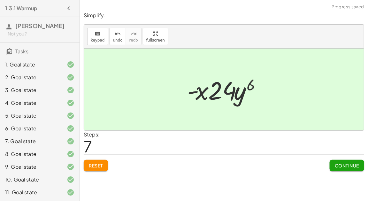
click at [330, 163] on button "Continue" at bounding box center [347, 165] width 34 height 11
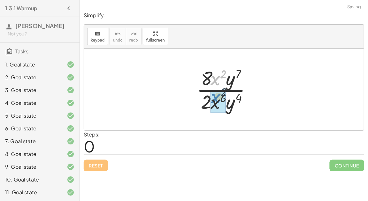
drag, startPoint x: 214, startPoint y: 82, endPoint x: 215, endPoint y: 105, distance: 23.6
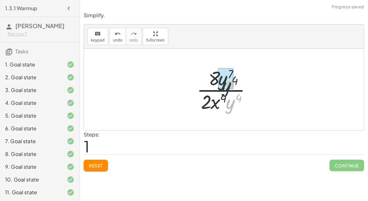
drag, startPoint x: 229, startPoint y: 107, endPoint x: 222, endPoint y: 80, distance: 27.7
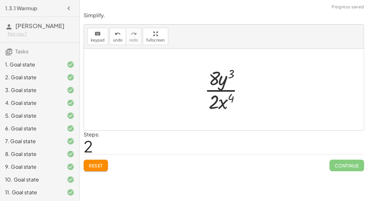
click at [218, 78] on div at bounding box center [226, 89] width 51 height 49
drag, startPoint x: 221, startPoint y: 80, endPoint x: 226, endPoint y: 105, distance: 25.3
click at [226, 105] on div at bounding box center [226, 89] width 51 height 49
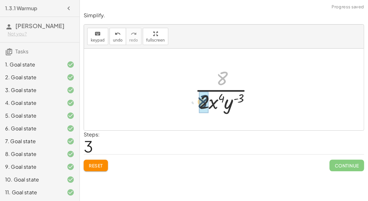
drag, startPoint x: 223, startPoint y: 78, endPoint x: 202, endPoint y: 103, distance: 33.1
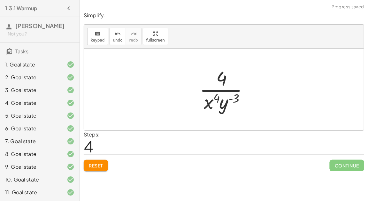
click at [214, 97] on div at bounding box center [226, 89] width 60 height 49
click at [227, 104] on div at bounding box center [226, 89] width 60 height 49
click at [236, 98] on div at bounding box center [226, 89] width 60 height 49
drag, startPoint x: 236, startPoint y: 98, endPoint x: 217, endPoint y: 100, distance: 19.0
click at [217, 100] on div at bounding box center [226, 89] width 60 height 49
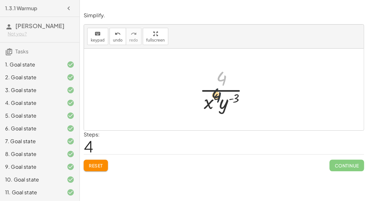
drag, startPoint x: 217, startPoint y: 75, endPoint x: 211, endPoint y: 102, distance: 27.5
click at [211, 102] on div at bounding box center [226, 89] width 60 height 49
click at [96, 164] on span "Reset" at bounding box center [96, 166] width 14 height 6
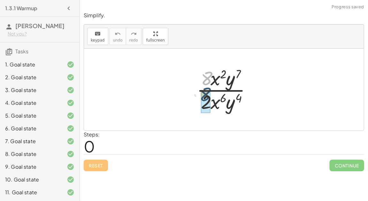
drag, startPoint x: 207, startPoint y: 79, endPoint x: 206, endPoint y: 96, distance: 17.6
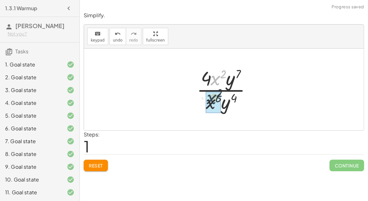
drag, startPoint x: 215, startPoint y: 77, endPoint x: 211, endPoint y: 98, distance: 21.5
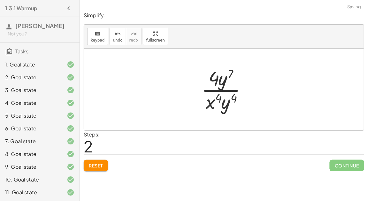
click at [185, 73] on div "· 8 · x 2 · y 7 · 2 · x 6 · y 4 · 4 · 2 · x 2 · y 7 · 2 · x 6 · y 4 · 4 · x 2 ·…" at bounding box center [224, 90] width 280 height 82
drag, startPoint x: 225, startPoint y: 103, endPoint x: 224, endPoint y: 80, distance: 23.3
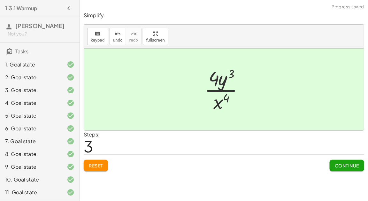
click at [350, 168] on button "Continue" at bounding box center [347, 165] width 34 height 11
